Goal: Task Accomplishment & Management: Manage account settings

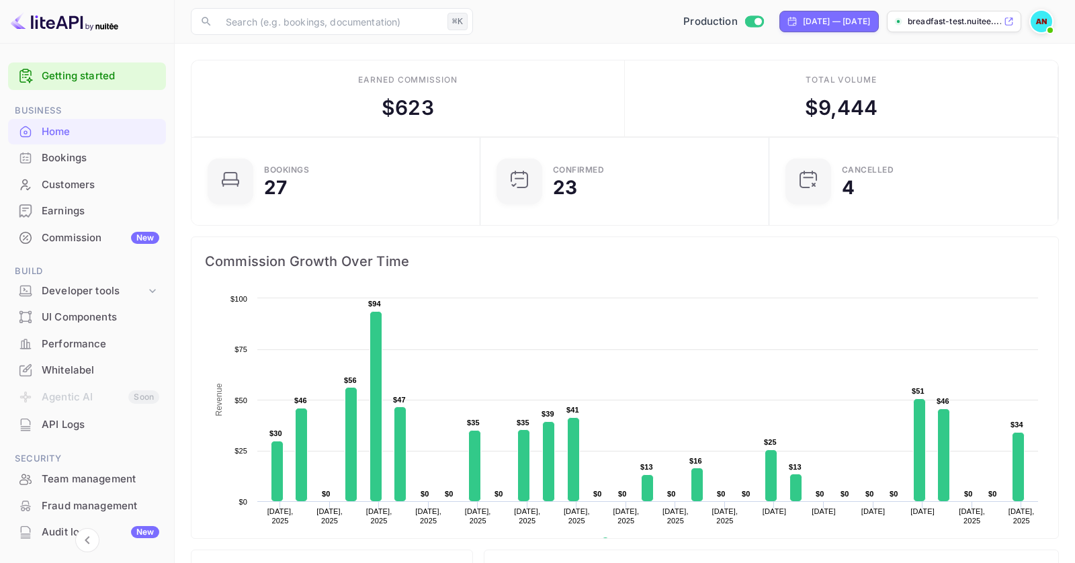
scroll to position [1, 1]
click at [125, 283] on div "Developer tools" at bounding box center [94, 290] width 104 height 15
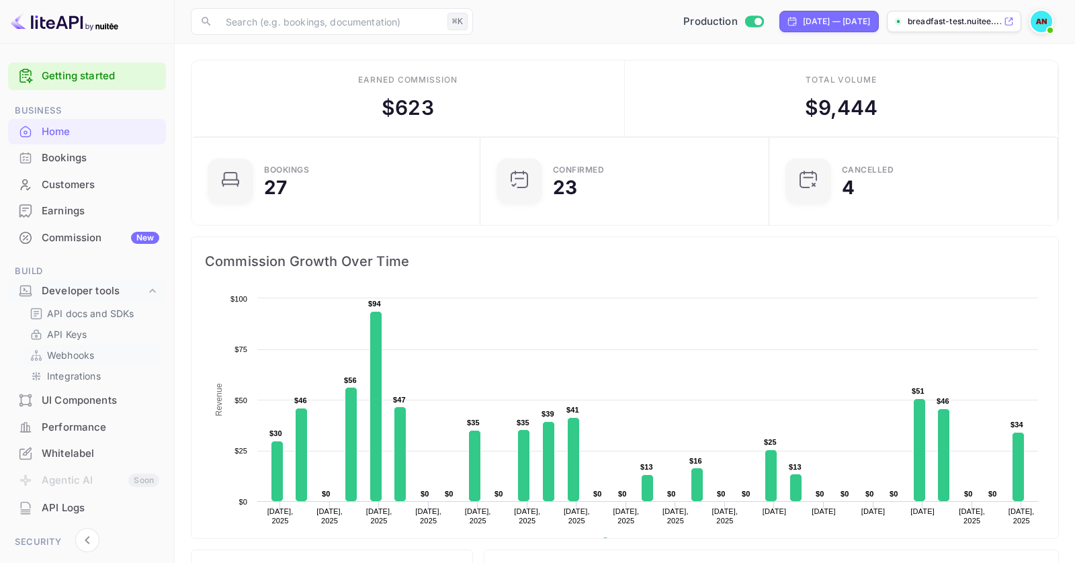
click at [79, 355] on p "Webhooks" at bounding box center [70, 355] width 47 height 14
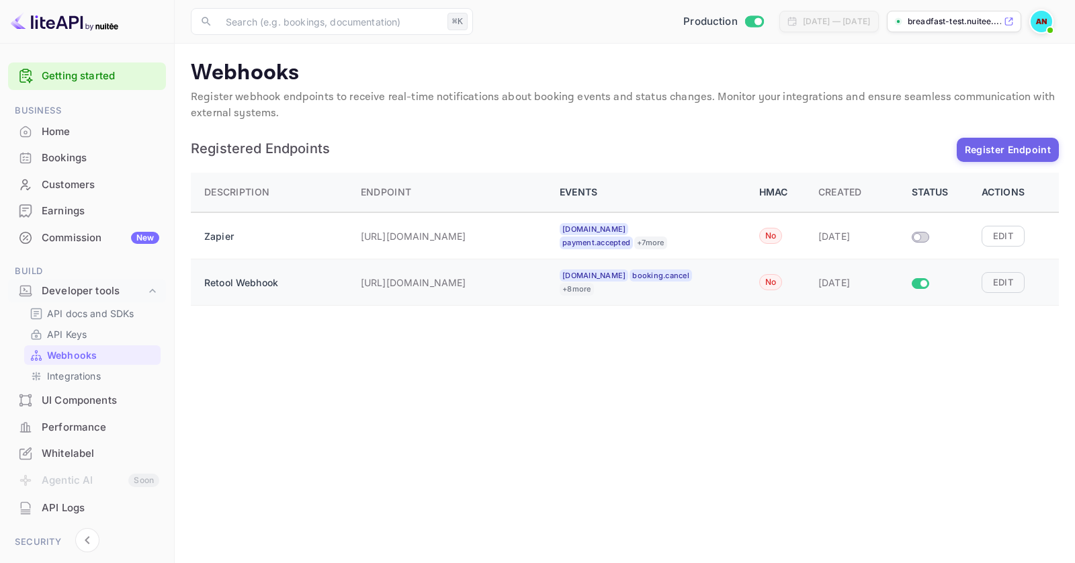
click at [306, 277] on div "Retool Webhook" at bounding box center [274, 282] width 140 height 27
click at [1010, 282] on button "Edit" at bounding box center [1002, 282] width 43 height 20
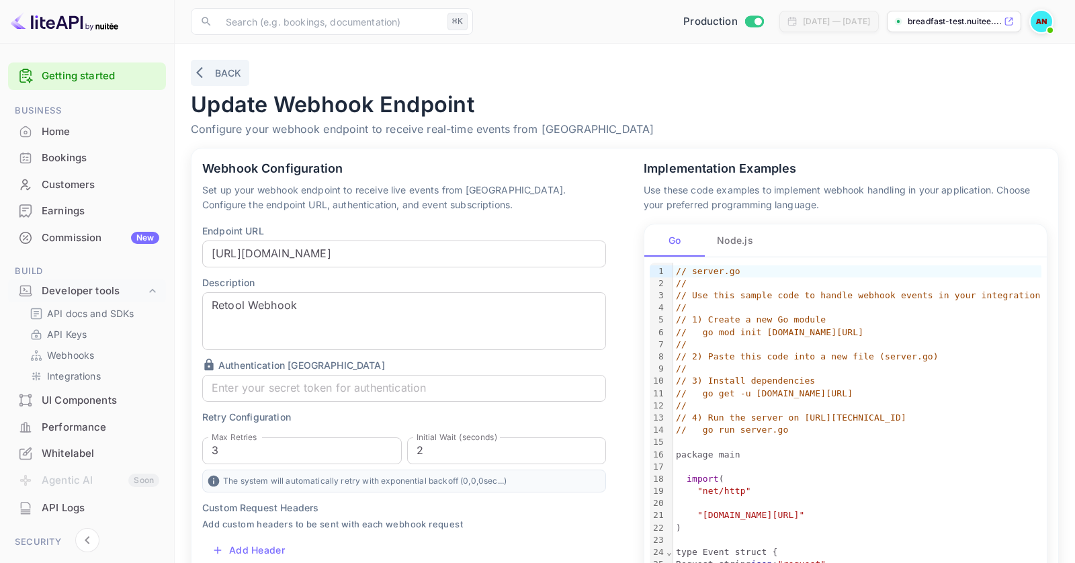
click at [220, 70] on button "Back" at bounding box center [220, 73] width 58 height 26
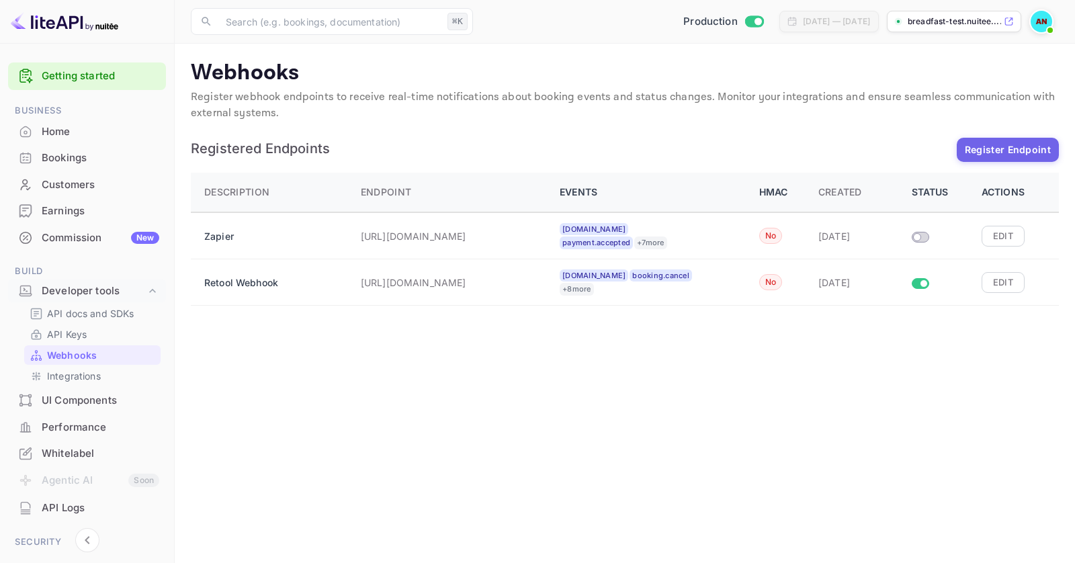
click at [1041, 23] on img at bounding box center [1040, 21] width 21 height 21
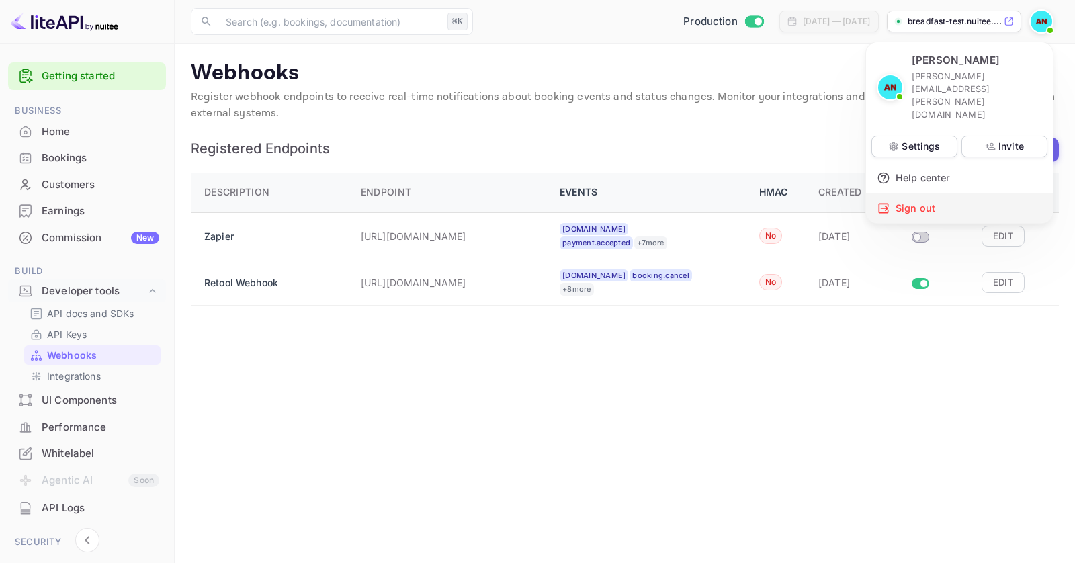
click at [951, 193] on div "Sign out" at bounding box center [959, 208] width 187 height 30
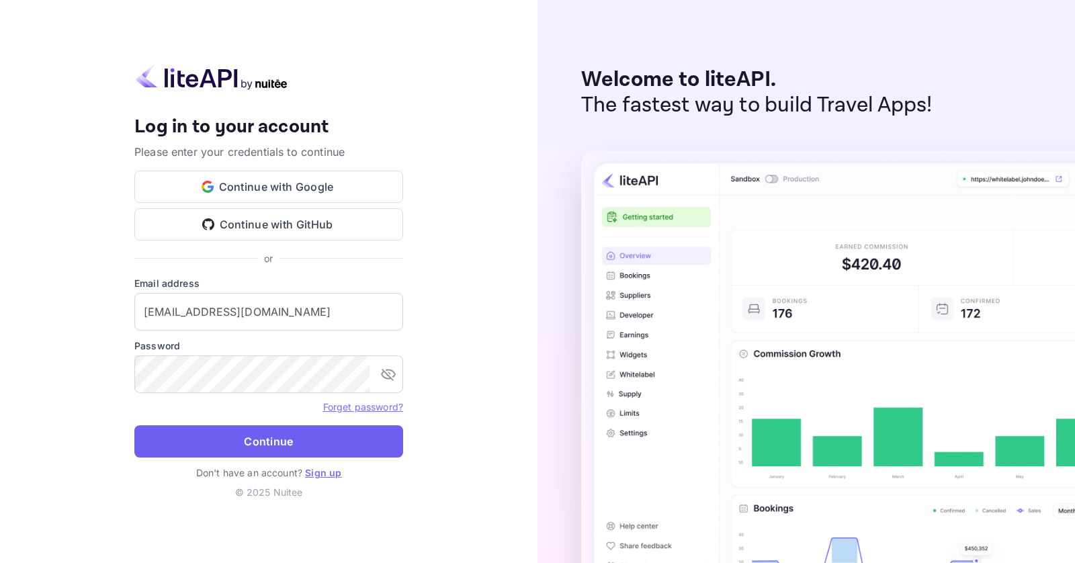
click at [338, 445] on button "Continue" at bounding box center [268, 441] width 269 height 32
